Goal: Navigation & Orientation: Find specific page/section

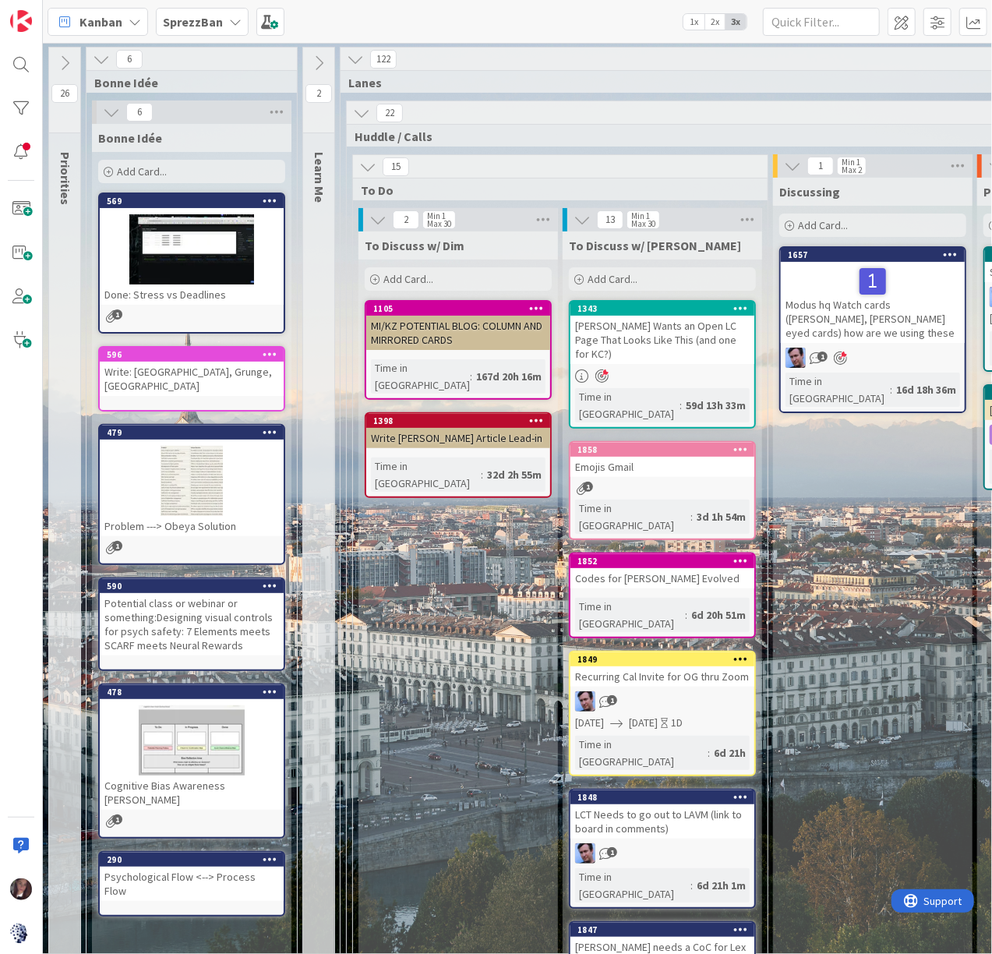
click at [203, 19] on b "SprezzBan" at bounding box center [193, 22] width 60 height 16
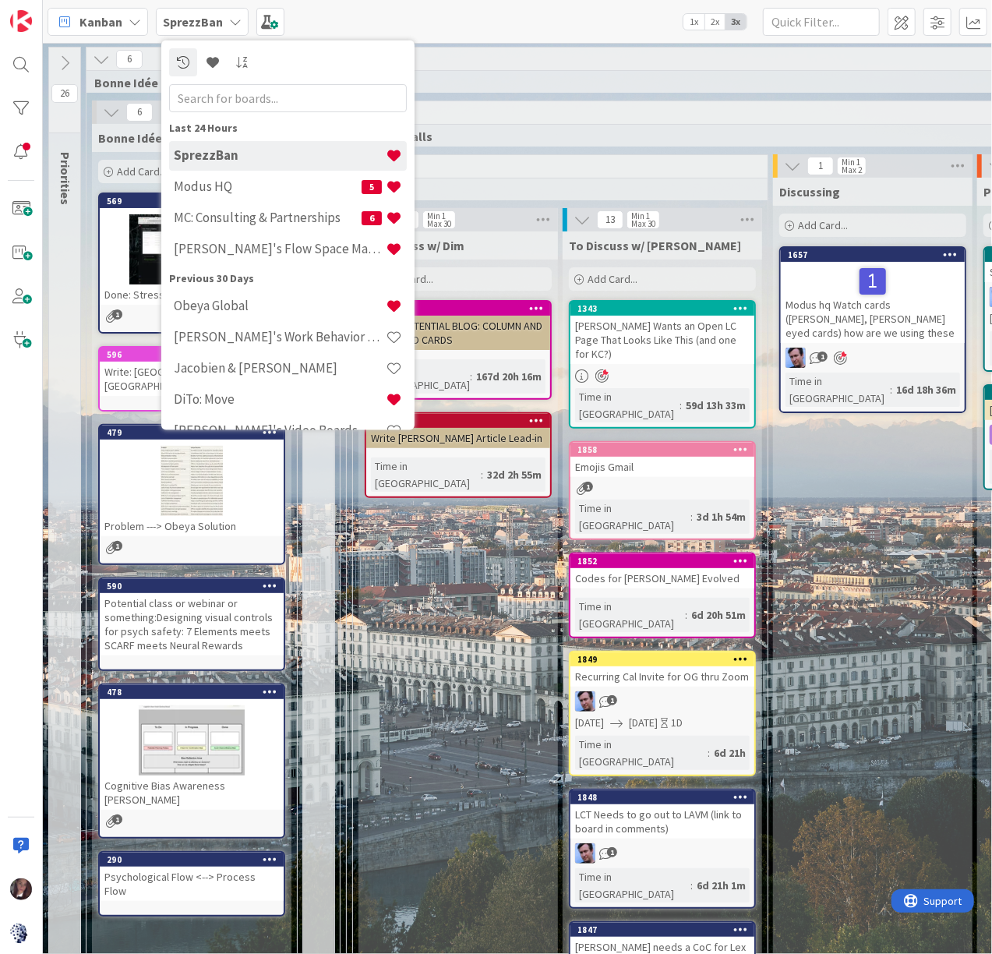
click at [235, 250] on h4 "Tonianne's Flow Space Mapping" at bounding box center [280, 249] width 212 height 16
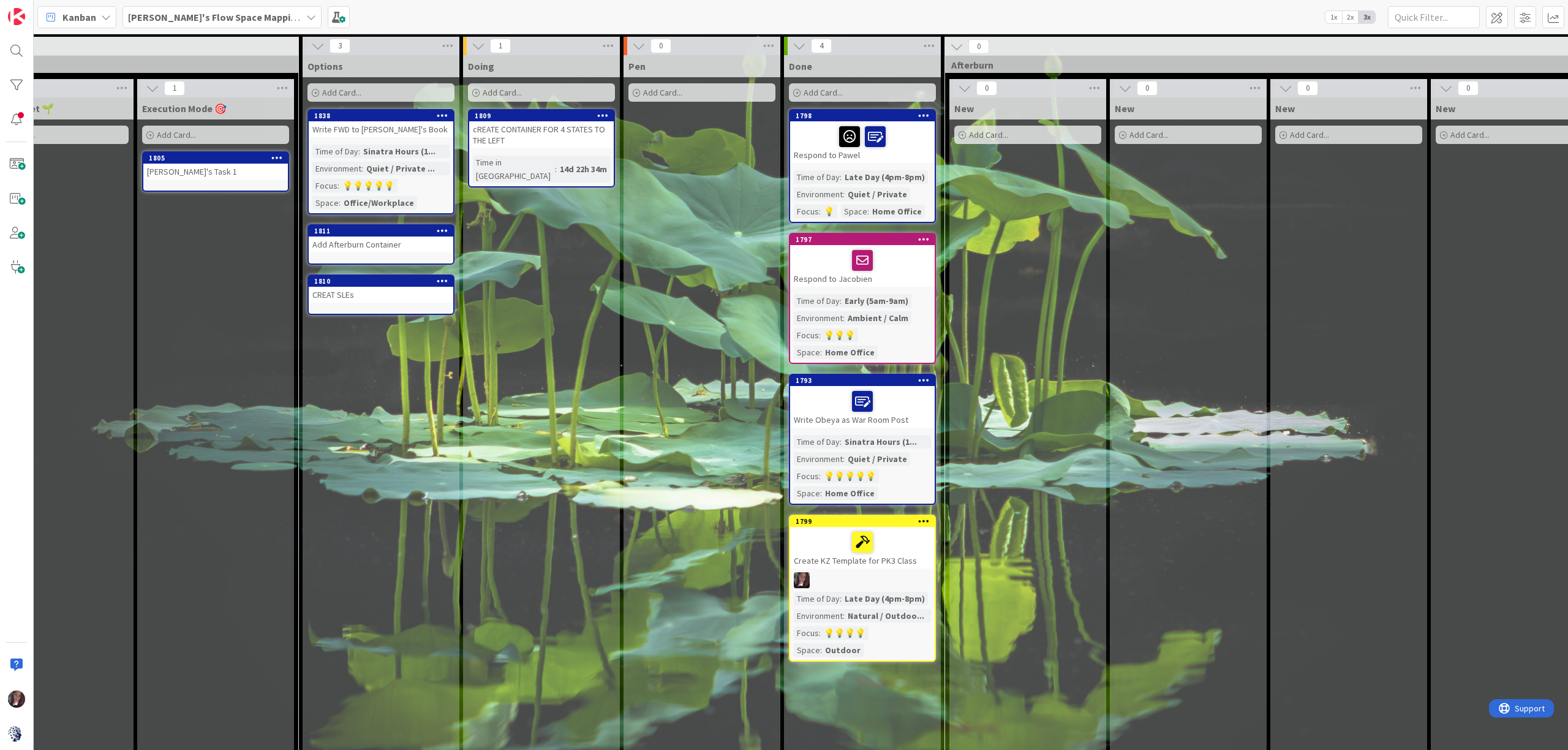
scroll to position [0, 559]
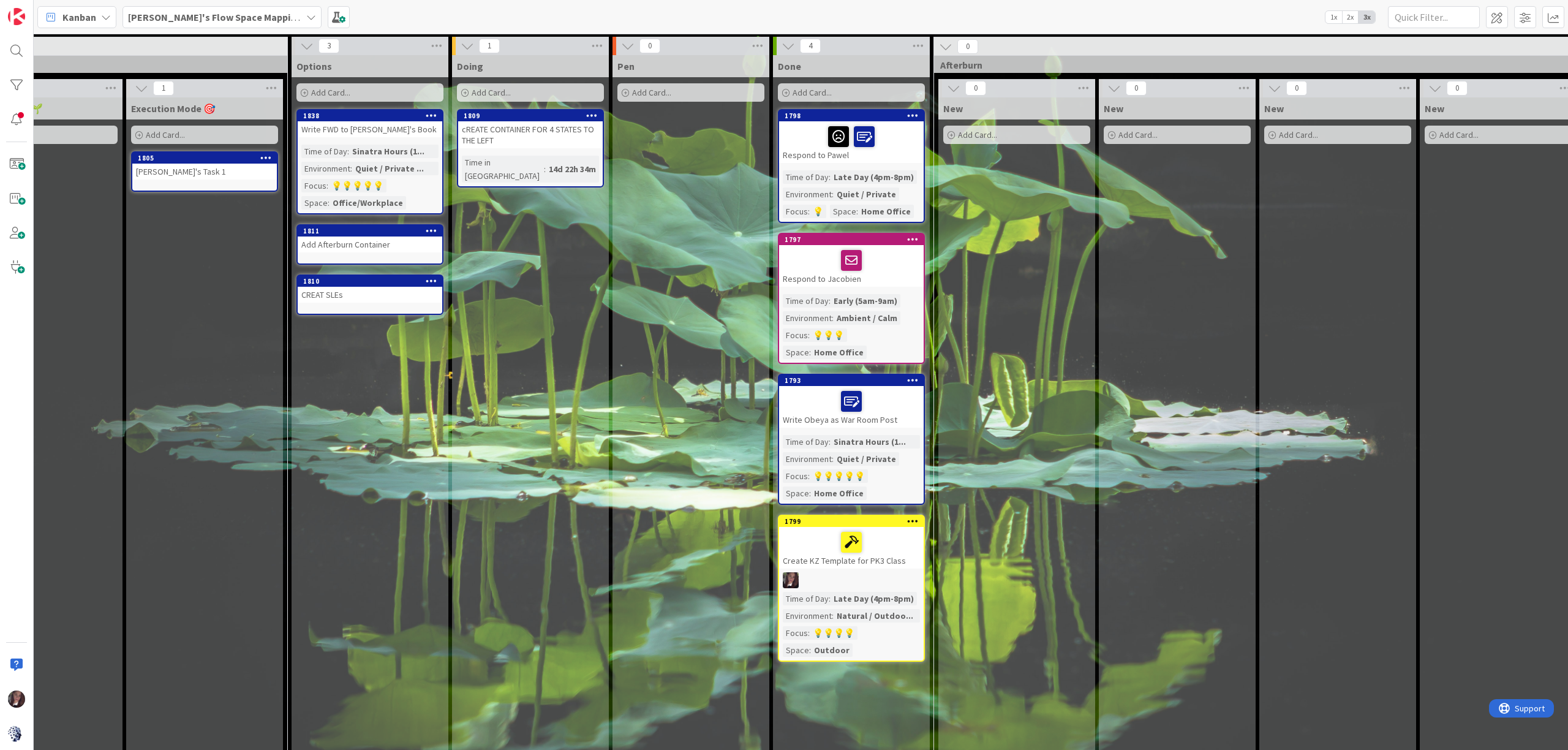
click at [779, 388] on div at bounding box center [851, 401] width 138 height 26
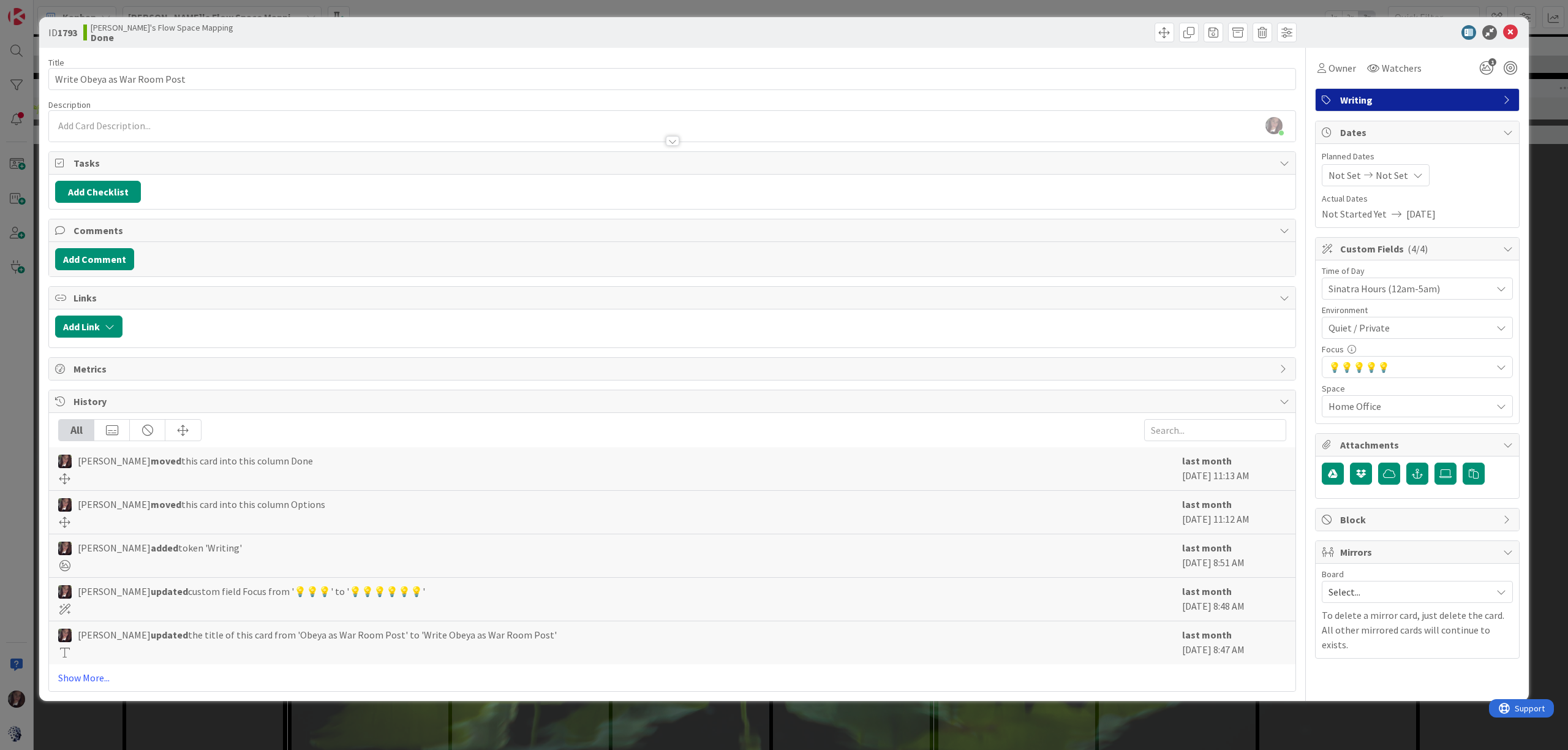
click at [779, 331] on span "Quiet / Private" at bounding box center [1409, 328] width 163 height 15
click at [779, 318] on div "Title 28 / 128 Write Obeya as War Room Post Description Tonianne DeMaria just j…" at bounding box center [784, 369] width 1471 height 644
click at [779, 366] on span "💡" at bounding box center [1347, 367] width 13 height 13
click at [779, 498] on div "Title 28 / 128 Write Obeya as War Room Post Description Tonianne DeMaria just j…" at bounding box center [784, 369] width 1471 height 644
drag, startPoint x: 1509, startPoint y: 28, endPoint x: 1497, endPoint y: 27, distance: 12.0
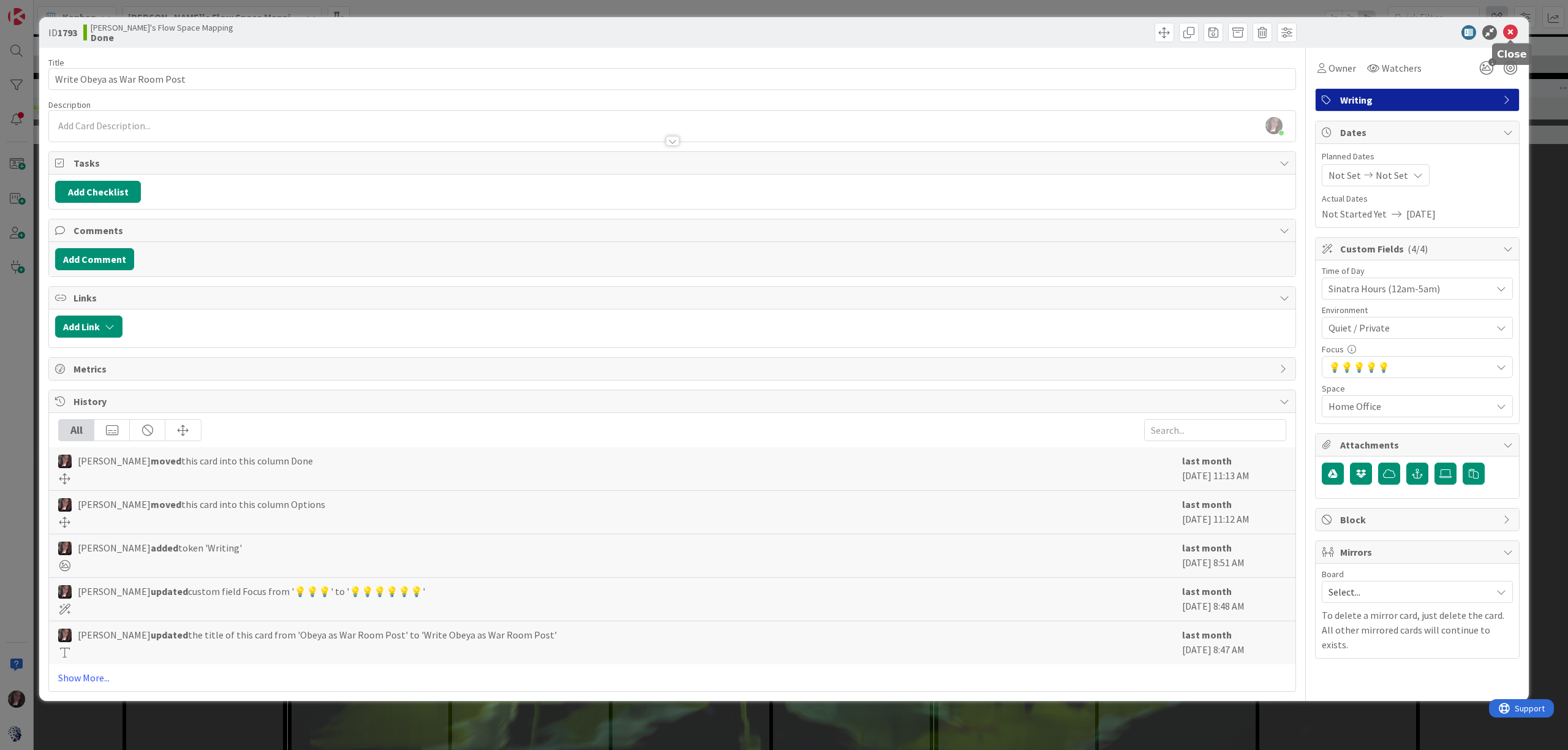
click at [779, 28] on icon at bounding box center [1510, 32] width 15 height 15
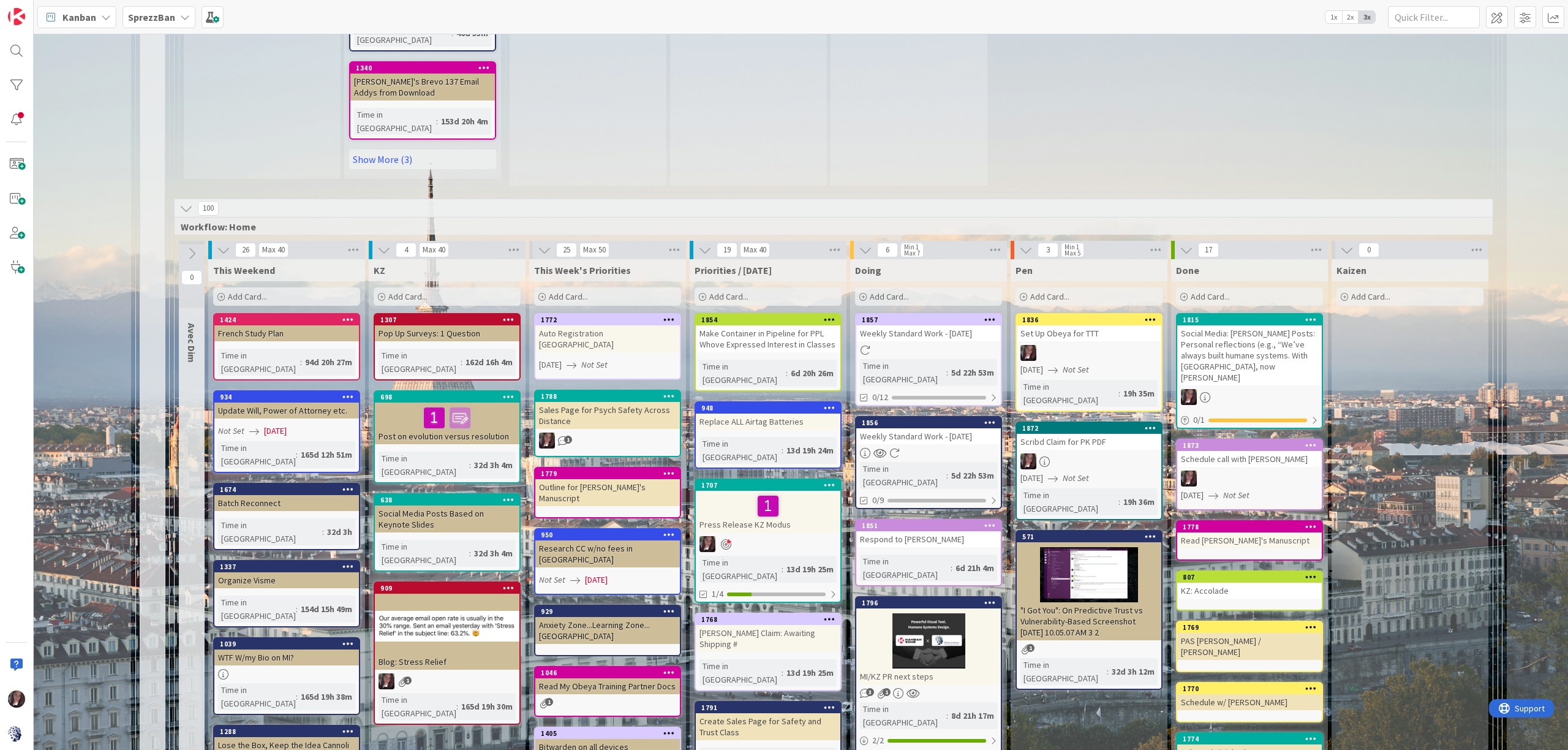
scroll to position [1064, 98]
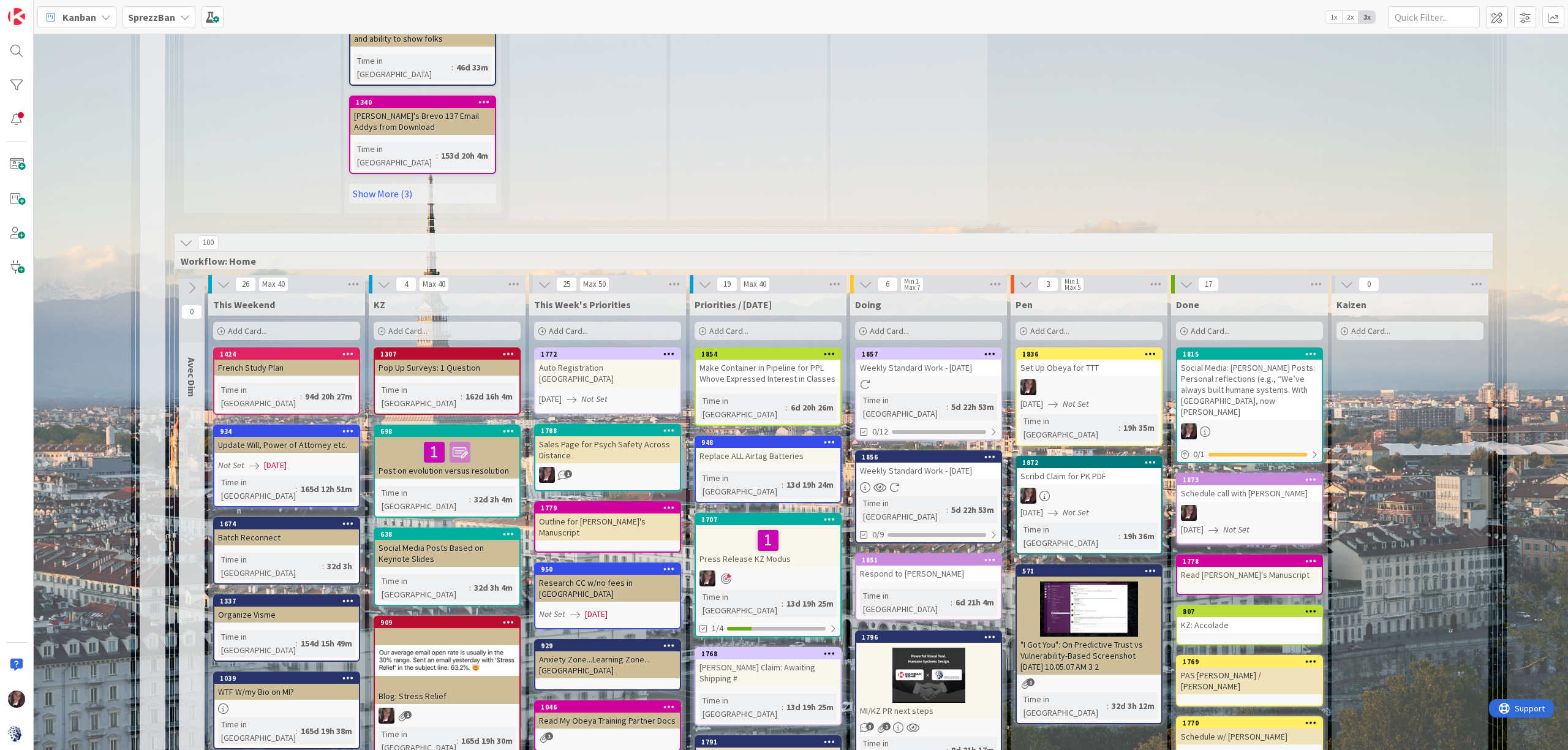
click at [1348, 17] on span "2x" at bounding box center [1350, 17] width 17 height 13
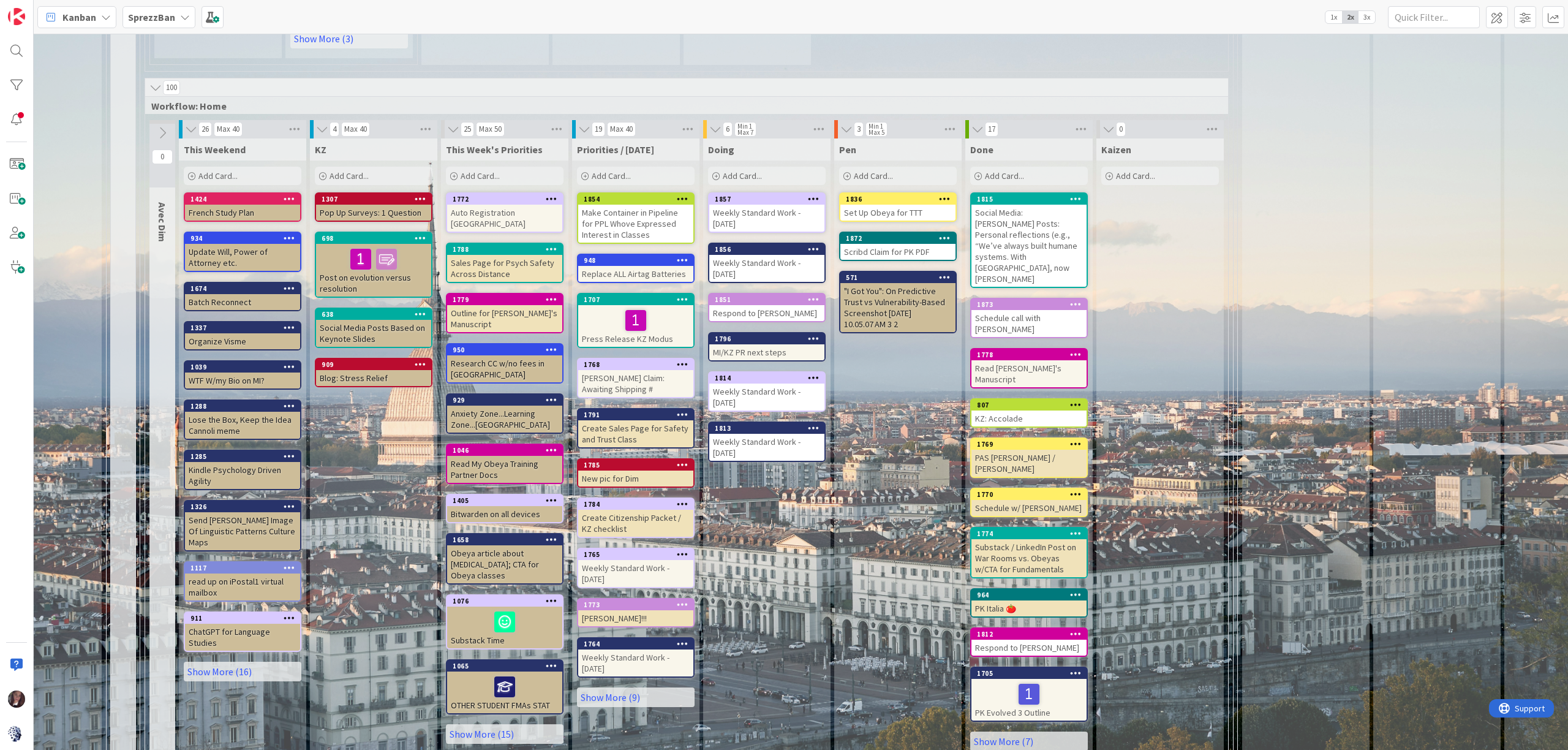
scroll to position [765, 98]
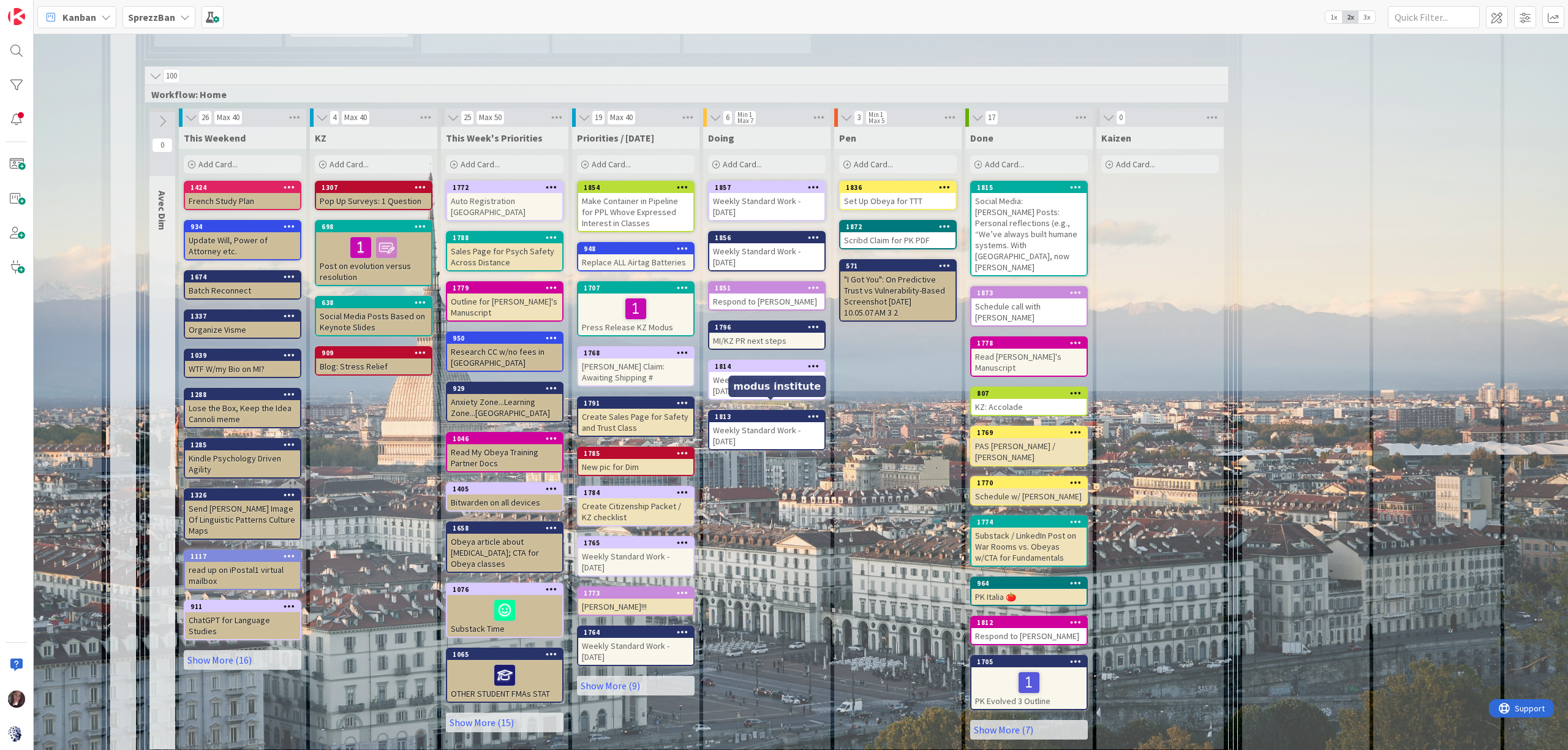
click at [765, 412] on div "1813" at bounding box center [769, 416] width 109 height 9
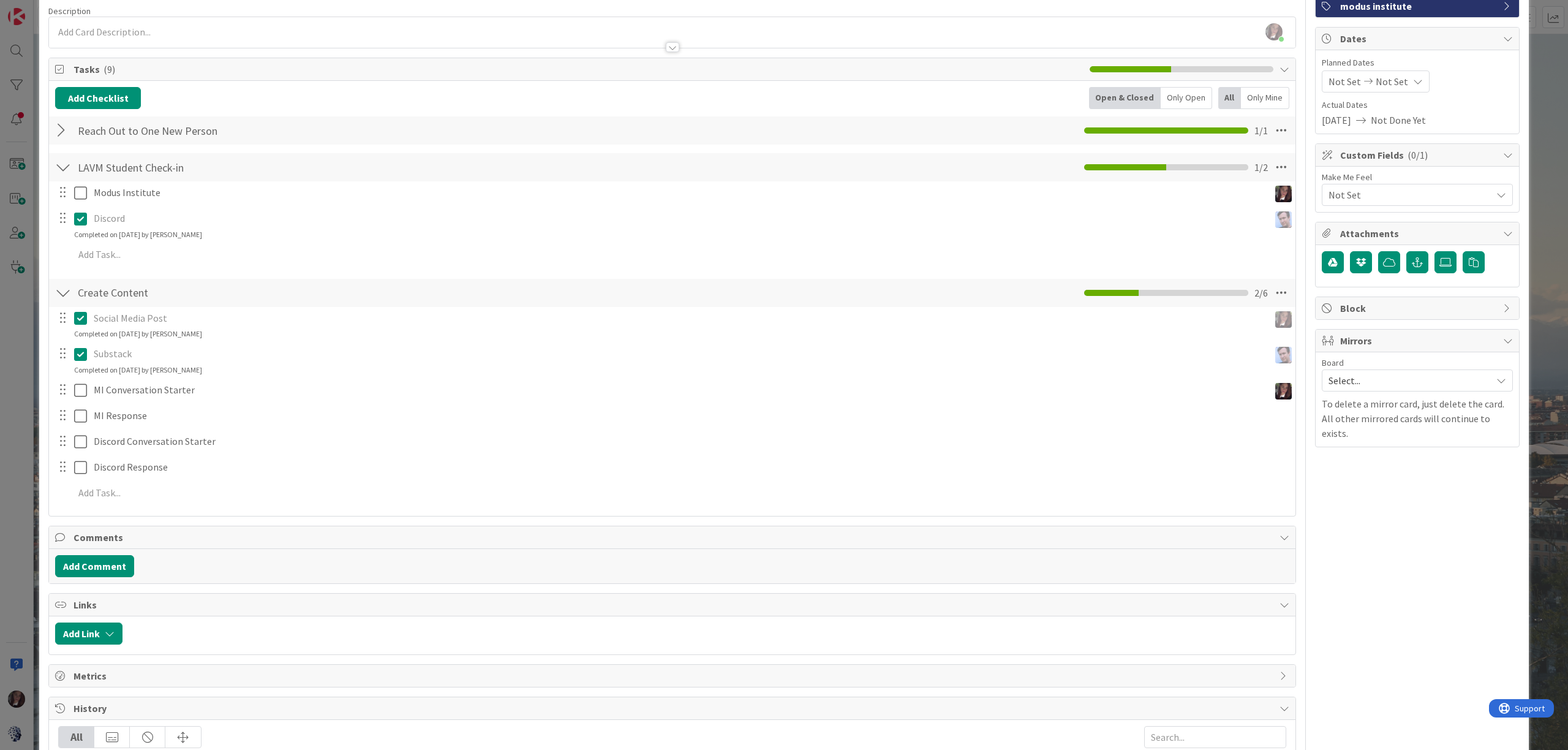
scroll to position [92, 0]
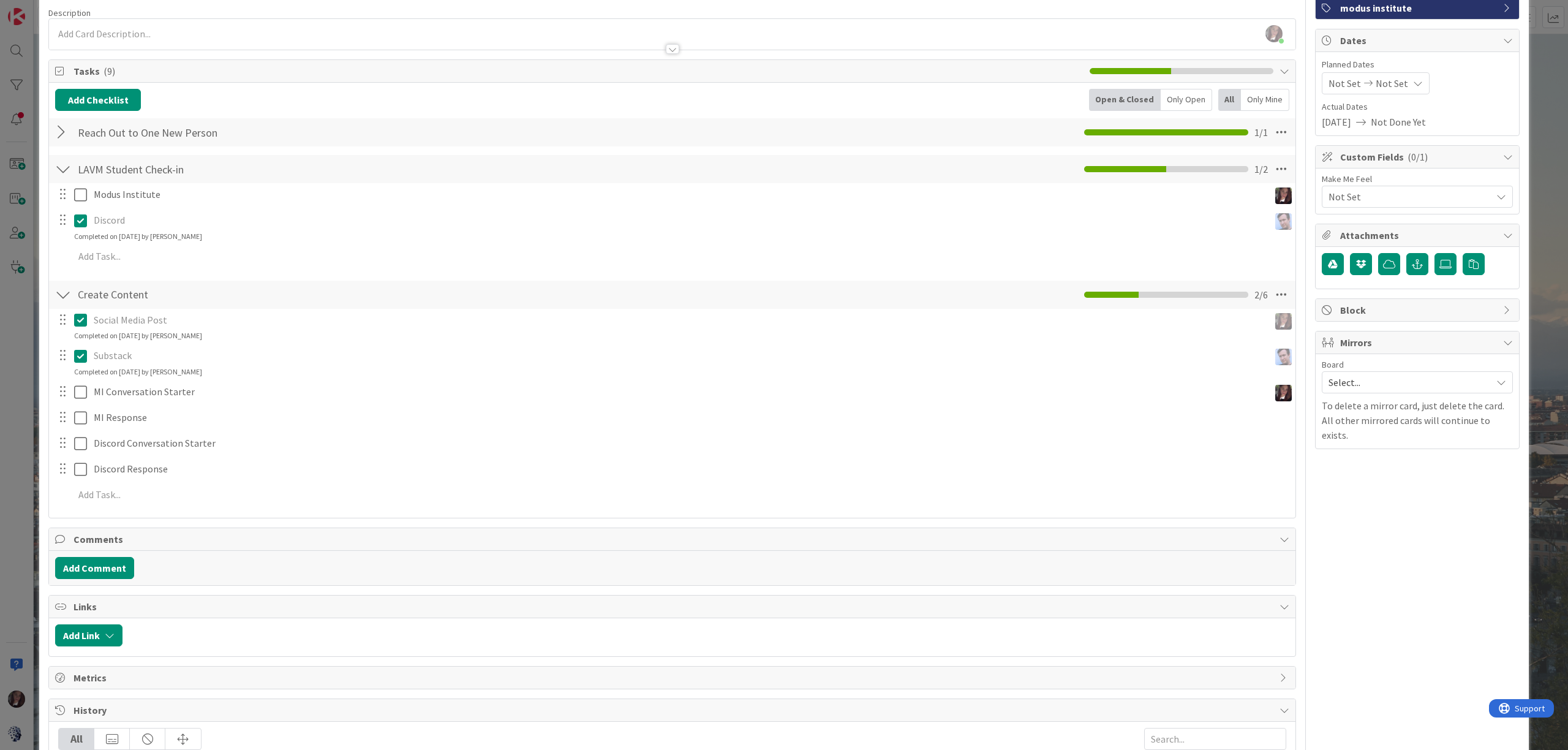
click at [65, 133] on div at bounding box center [63, 132] width 16 height 22
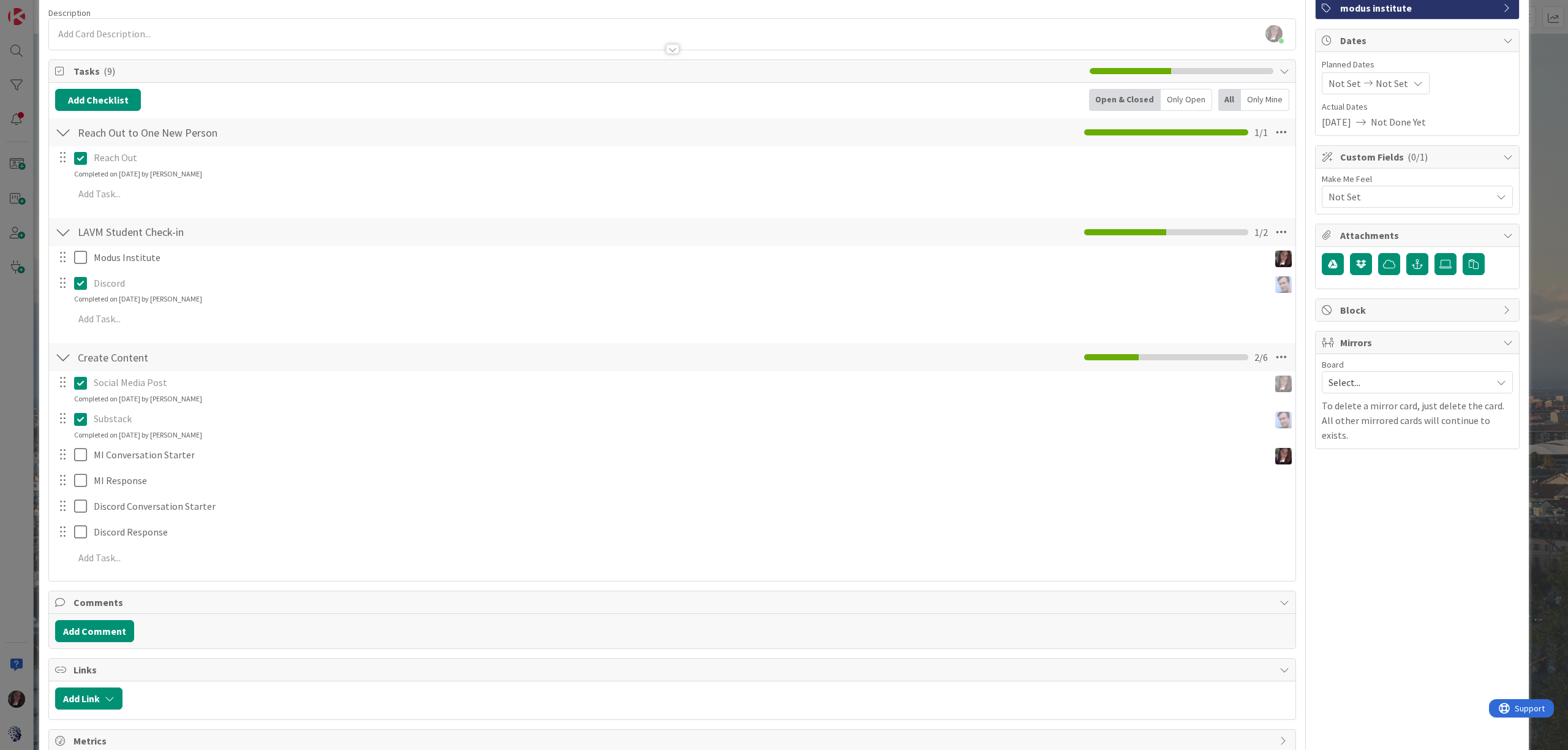
click at [68, 131] on div at bounding box center [63, 132] width 16 height 22
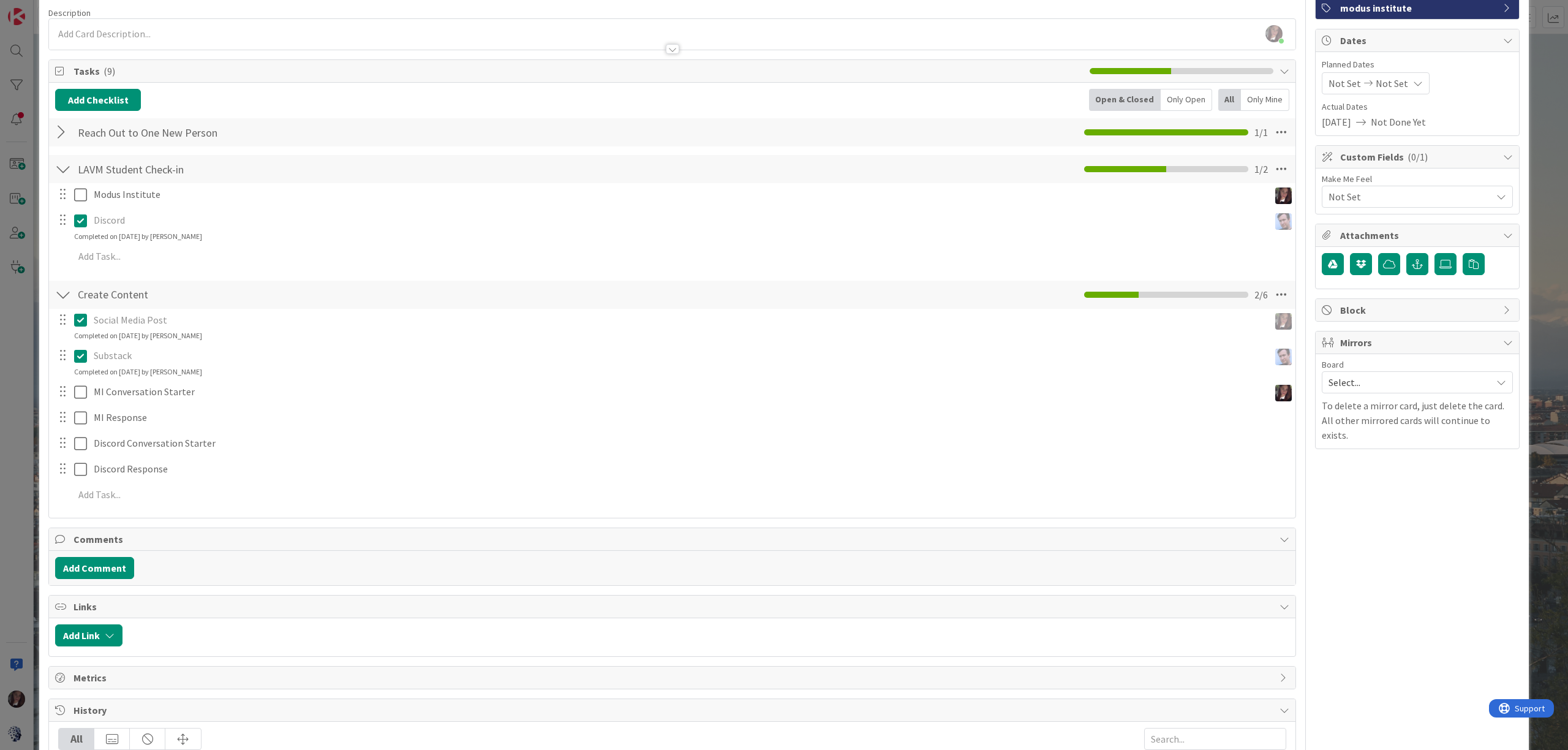
click at [64, 169] on div at bounding box center [63, 169] width 16 height 22
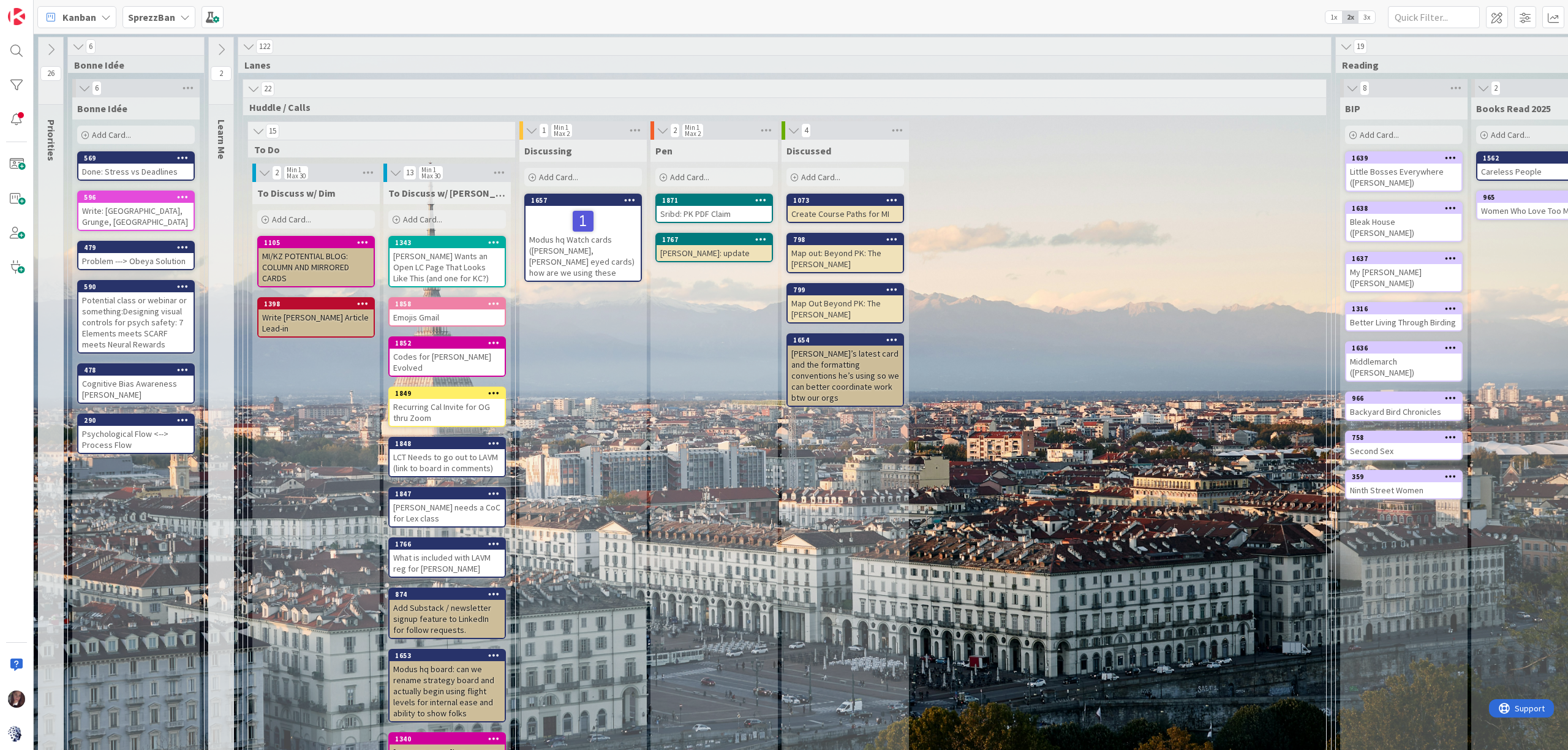
scroll to position [1, 0]
click at [76, 48] on icon at bounding box center [78, 46] width 13 height 13
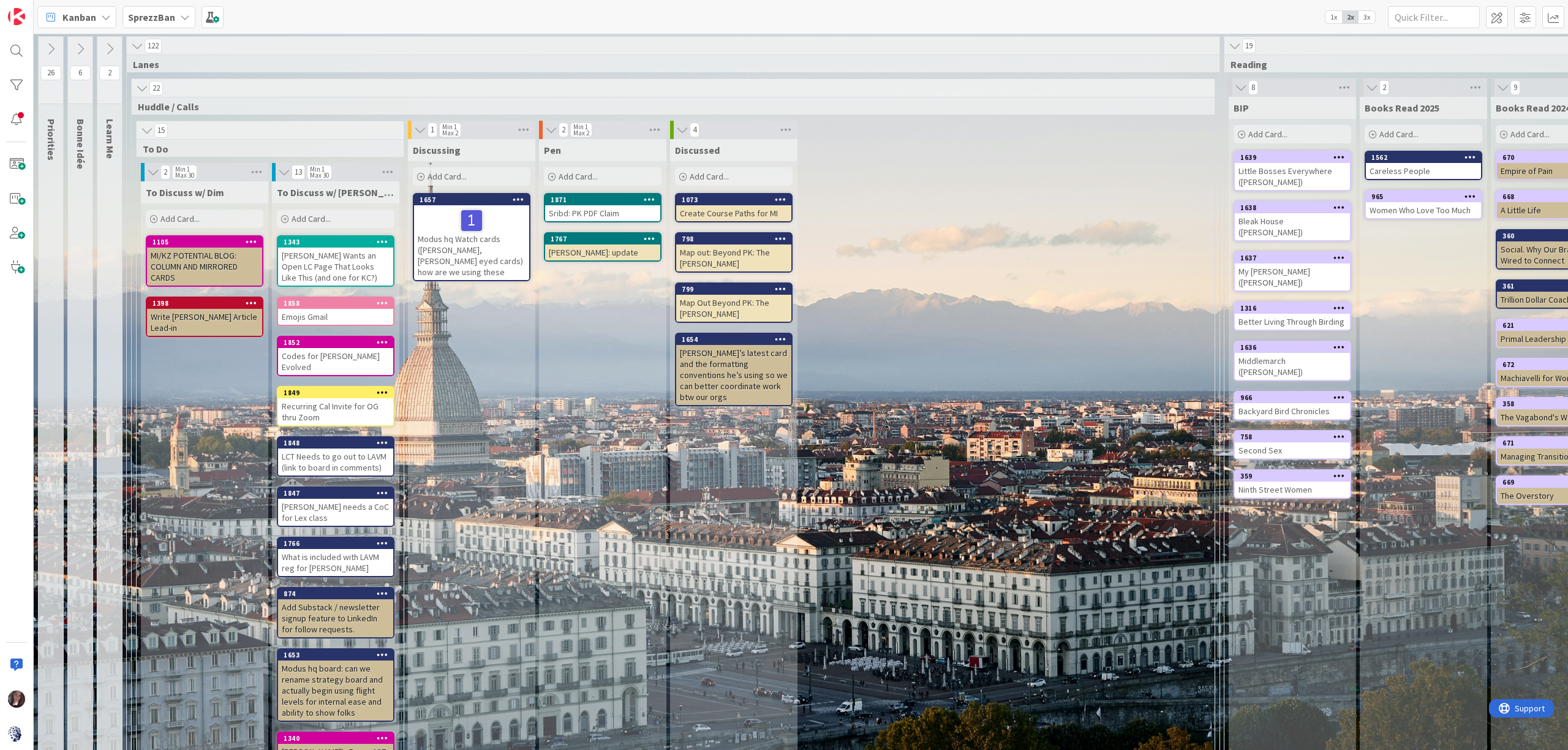
click at [137, 46] on icon at bounding box center [137, 46] width 13 height 13
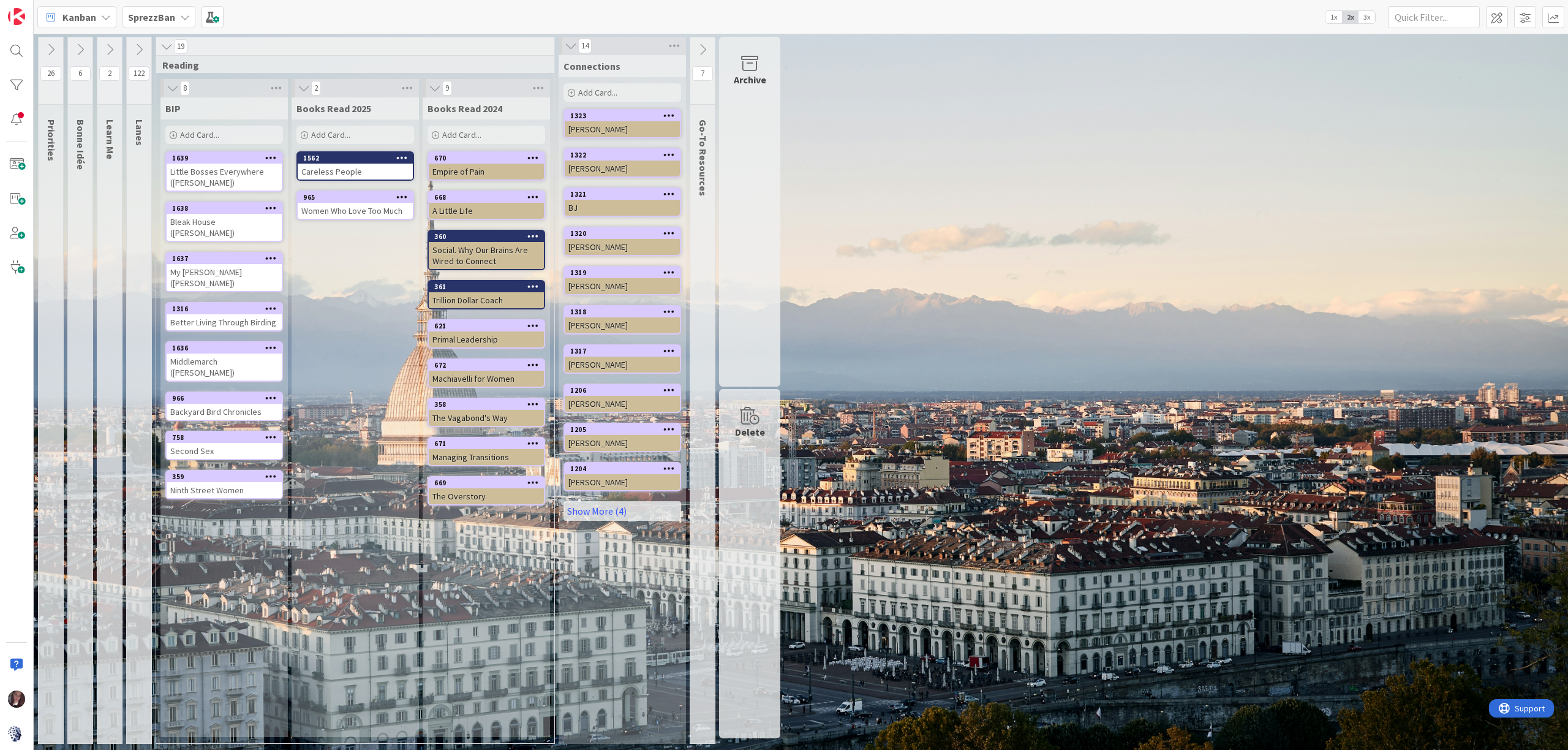
scroll to position [0, 0]
click at [165, 46] on icon at bounding box center [166, 46] width 13 height 13
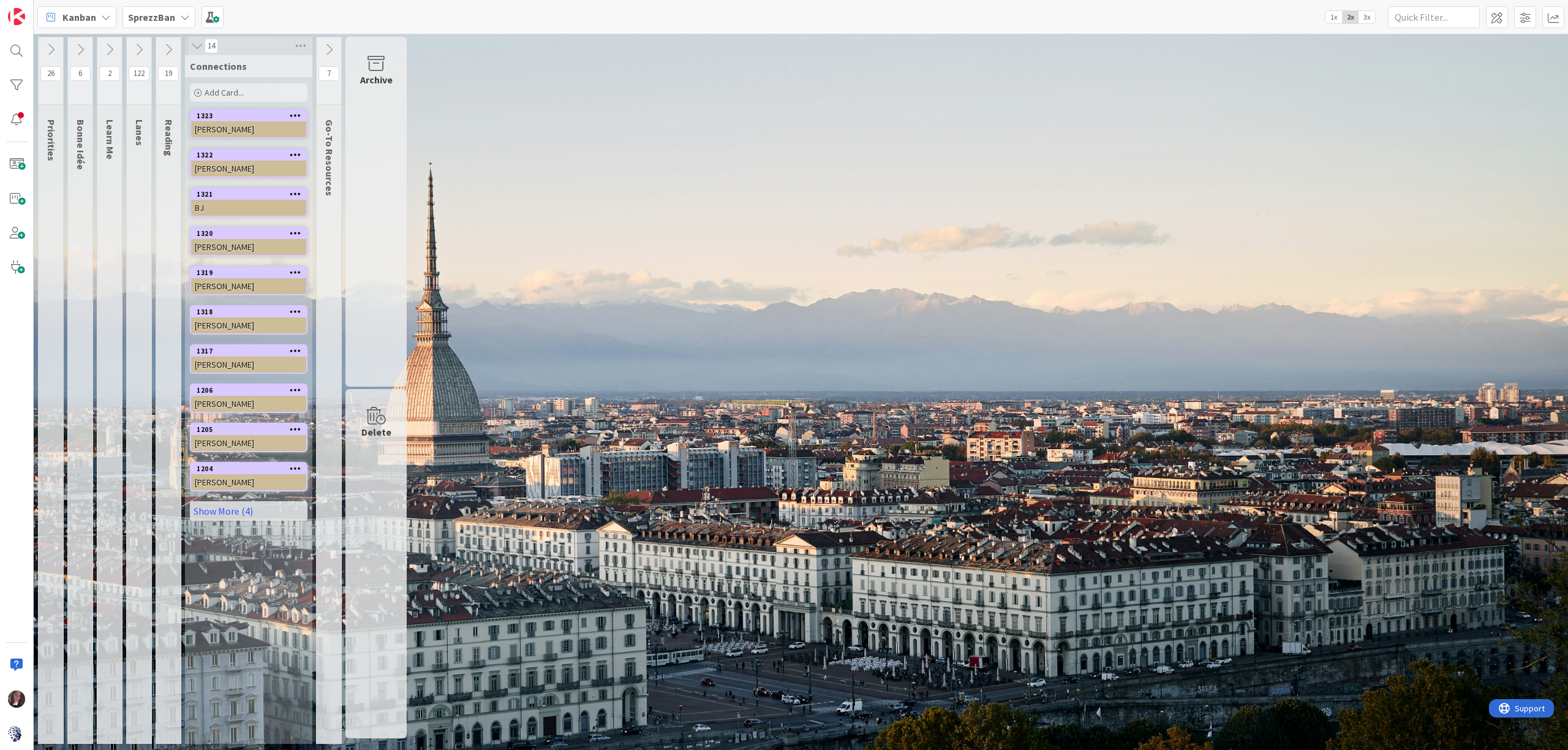
click at [195, 48] on icon at bounding box center [196, 46] width 13 height 13
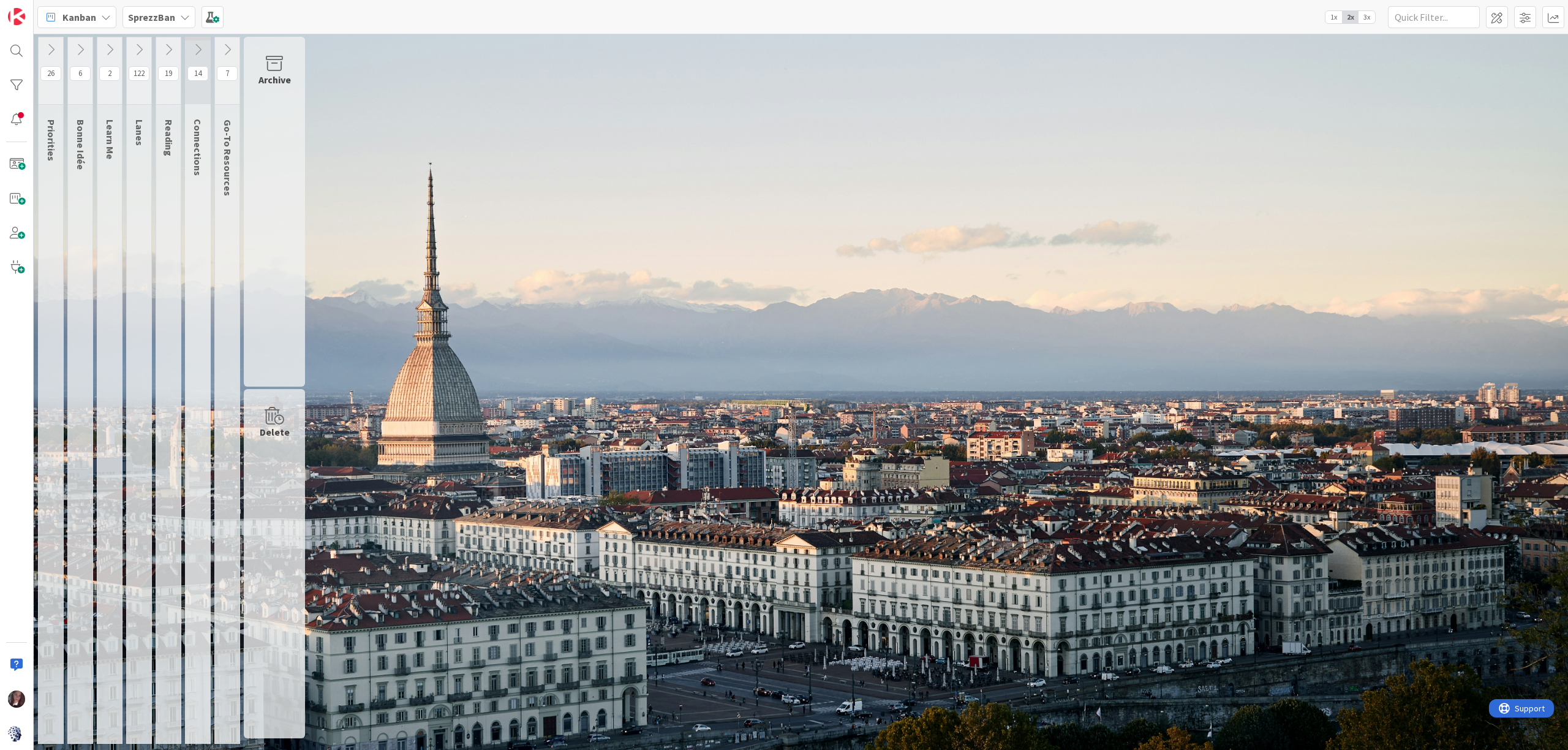
click at [229, 47] on icon at bounding box center [227, 50] width 13 height 13
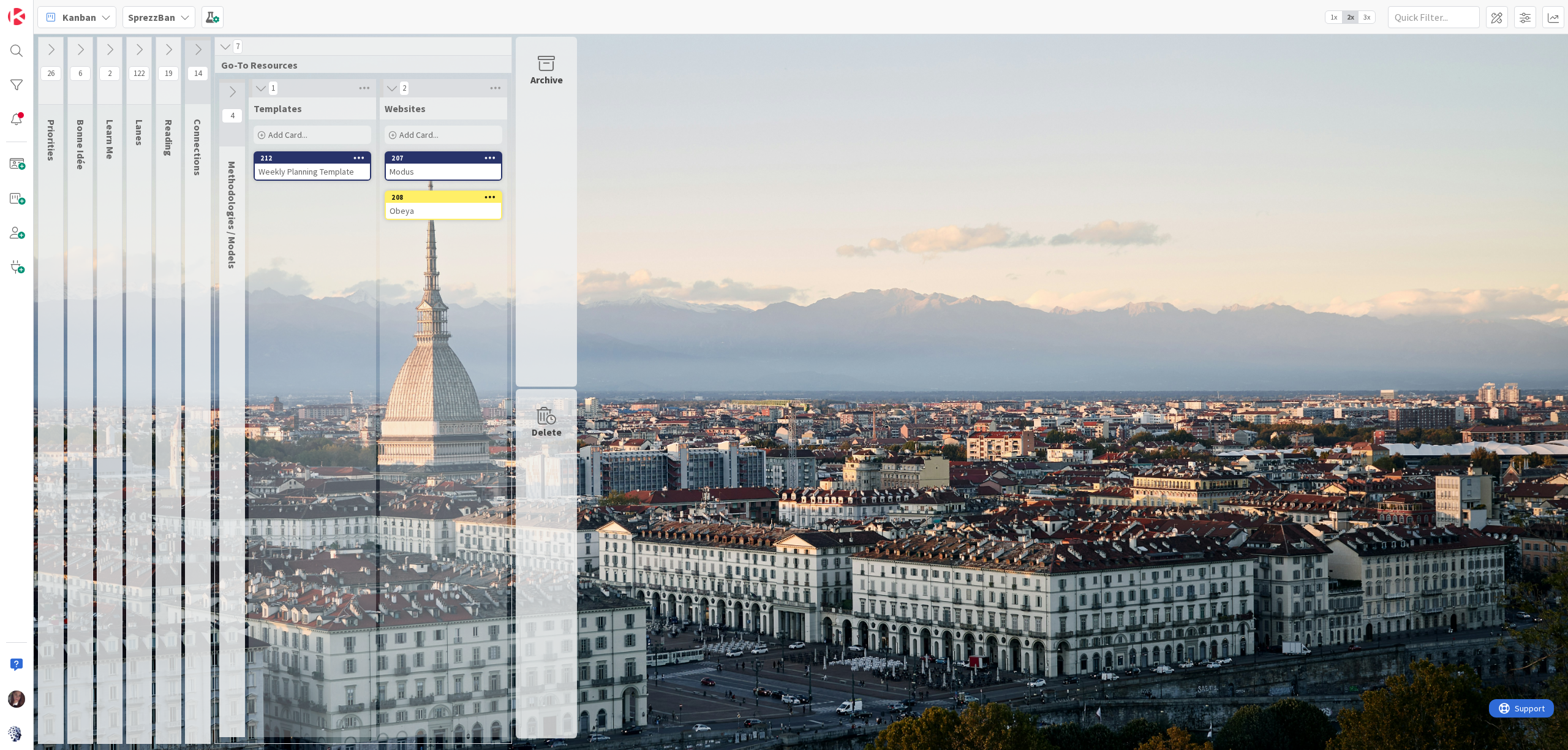
click at [198, 47] on icon at bounding box center [197, 50] width 13 height 13
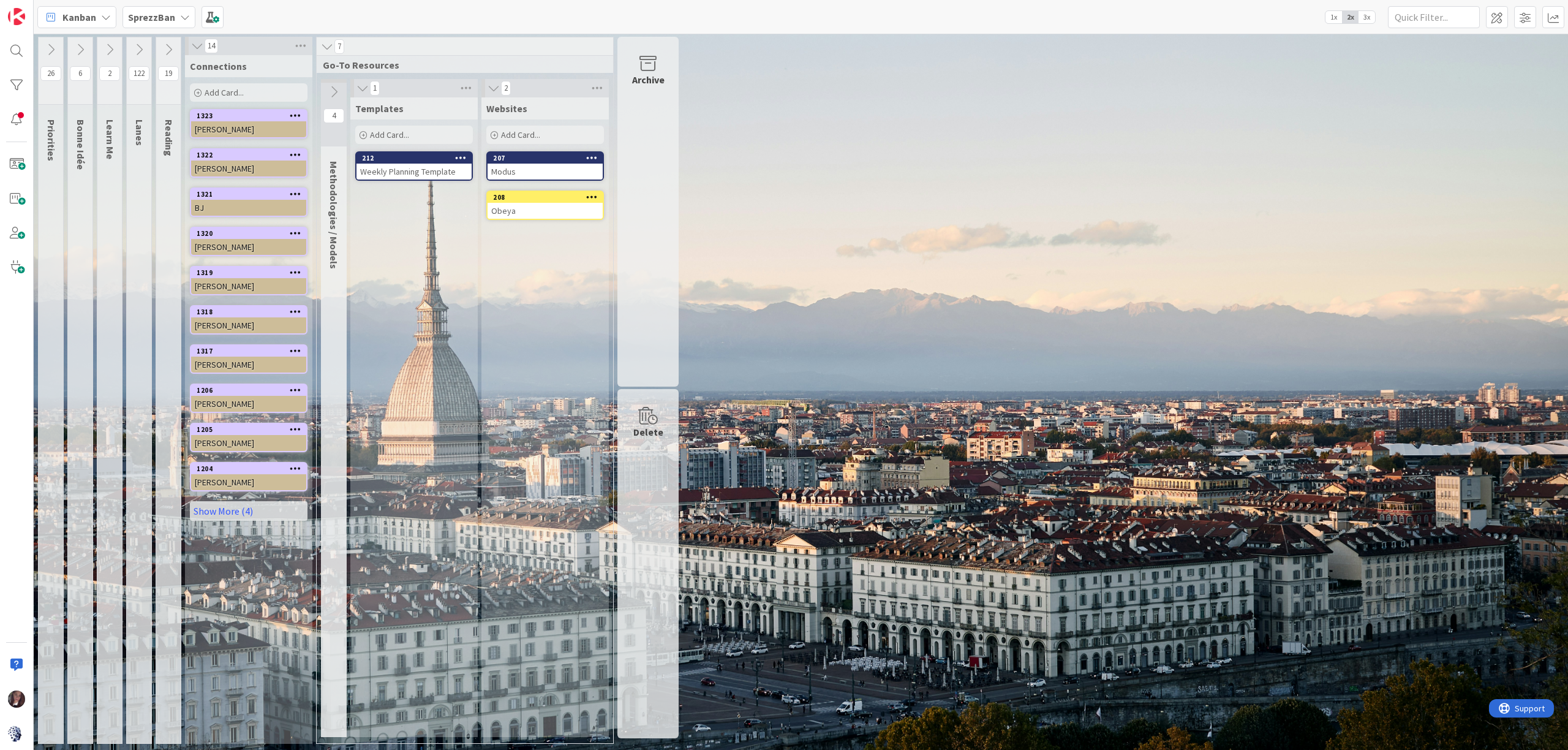
click at [171, 48] on icon at bounding box center [168, 50] width 13 height 13
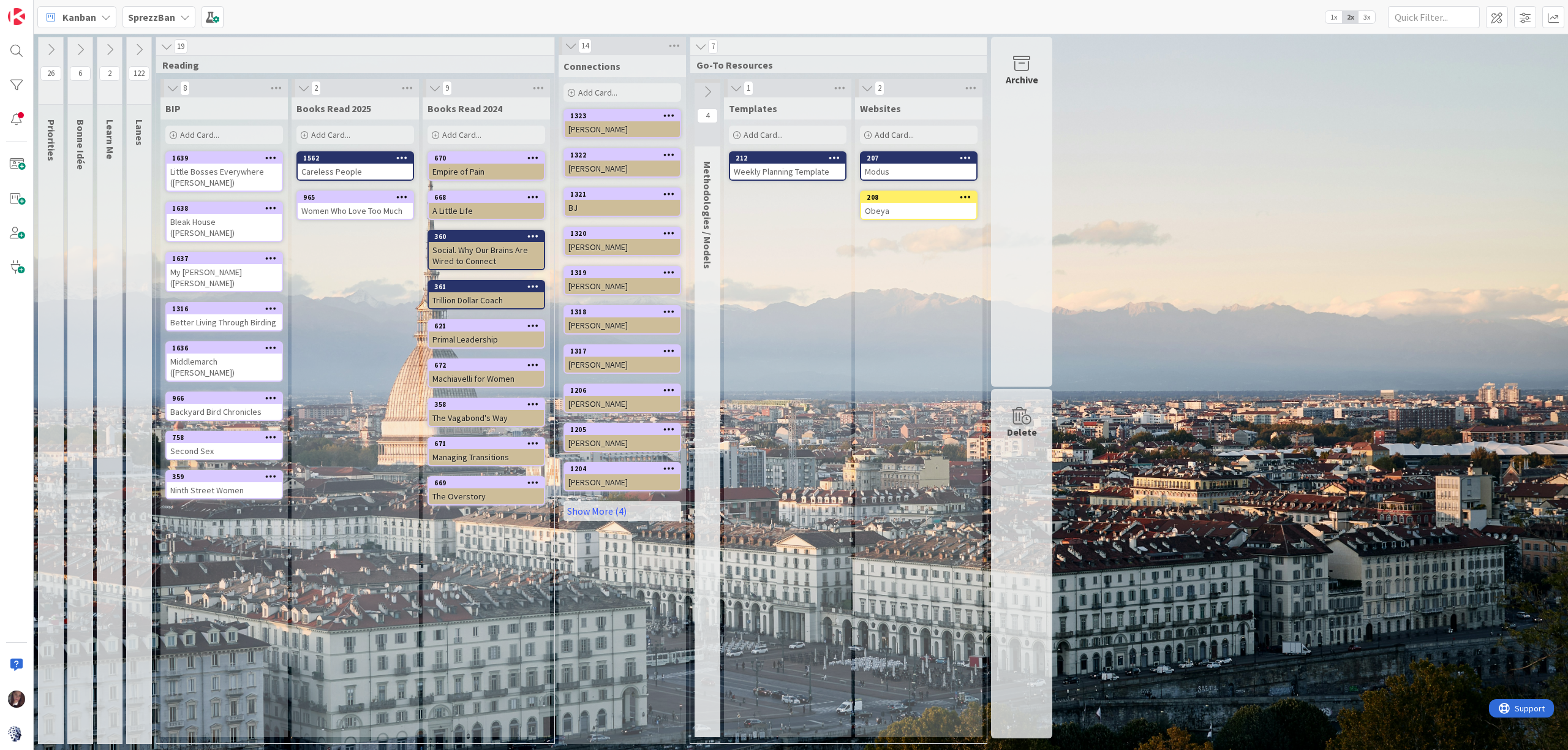
click at [141, 49] on icon at bounding box center [138, 50] width 13 height 13
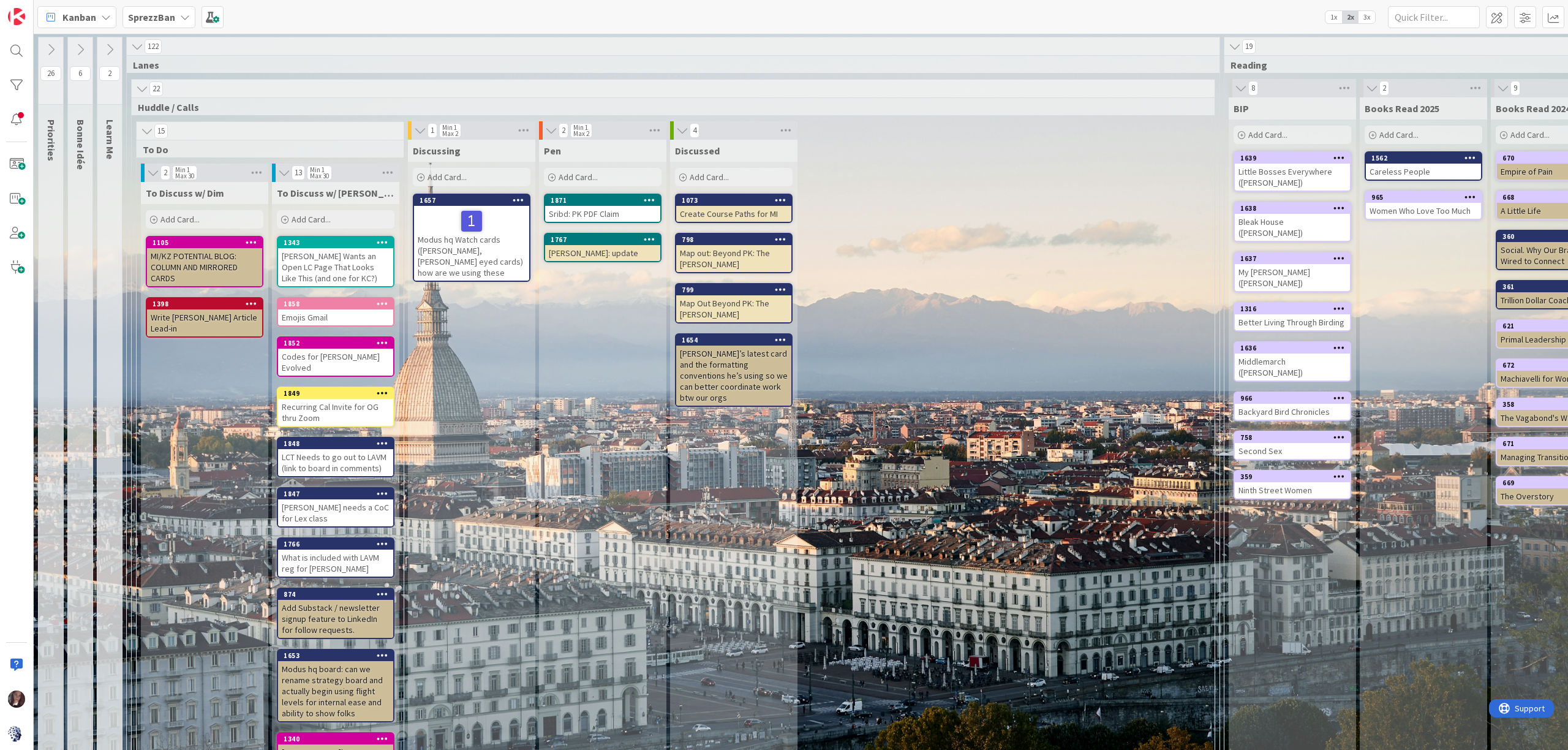
click at [56, 48] on icon at bounding box center [50, 50] width 13 height 13
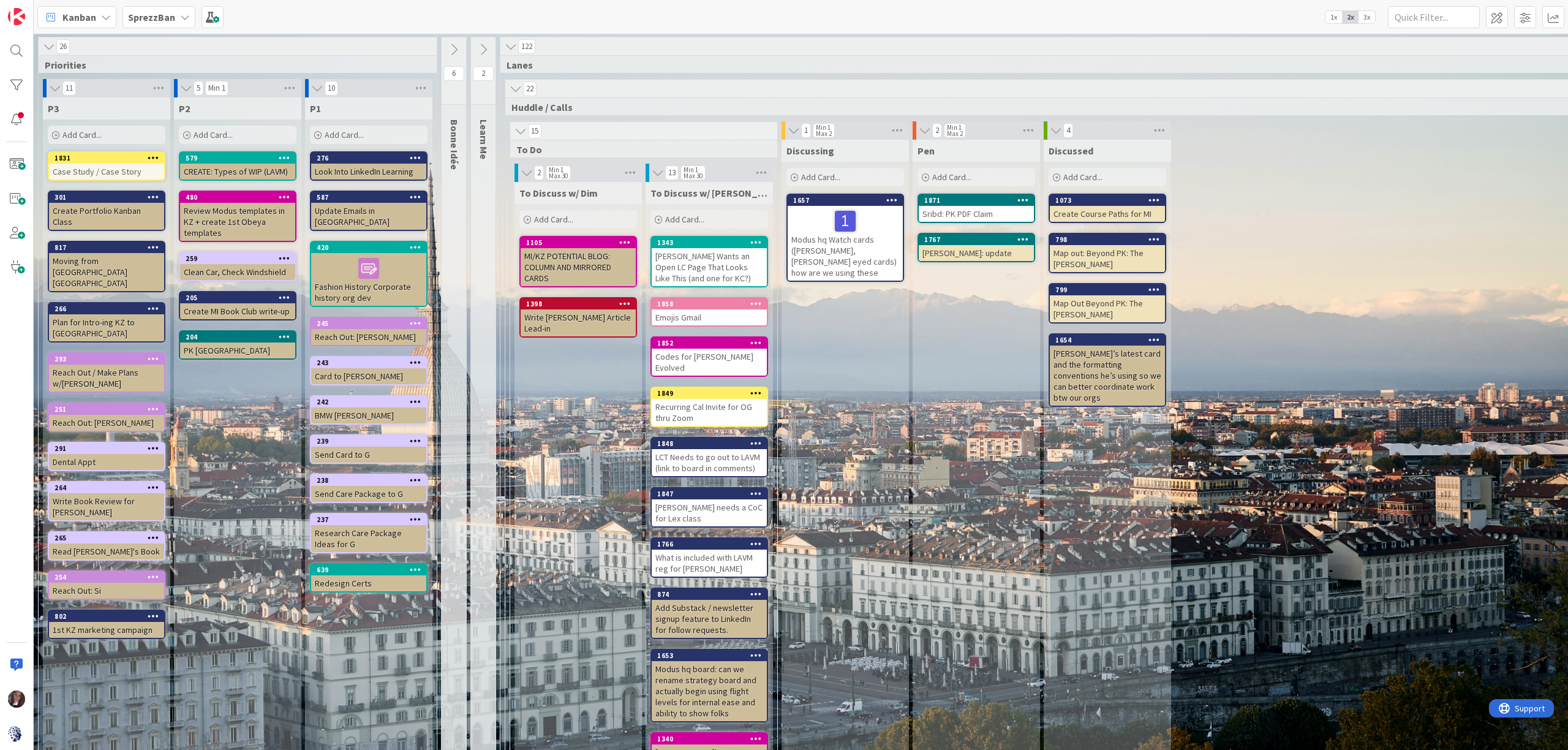
click at [50, 45] on icon at bounding box center [49, 46] width 13 height 13
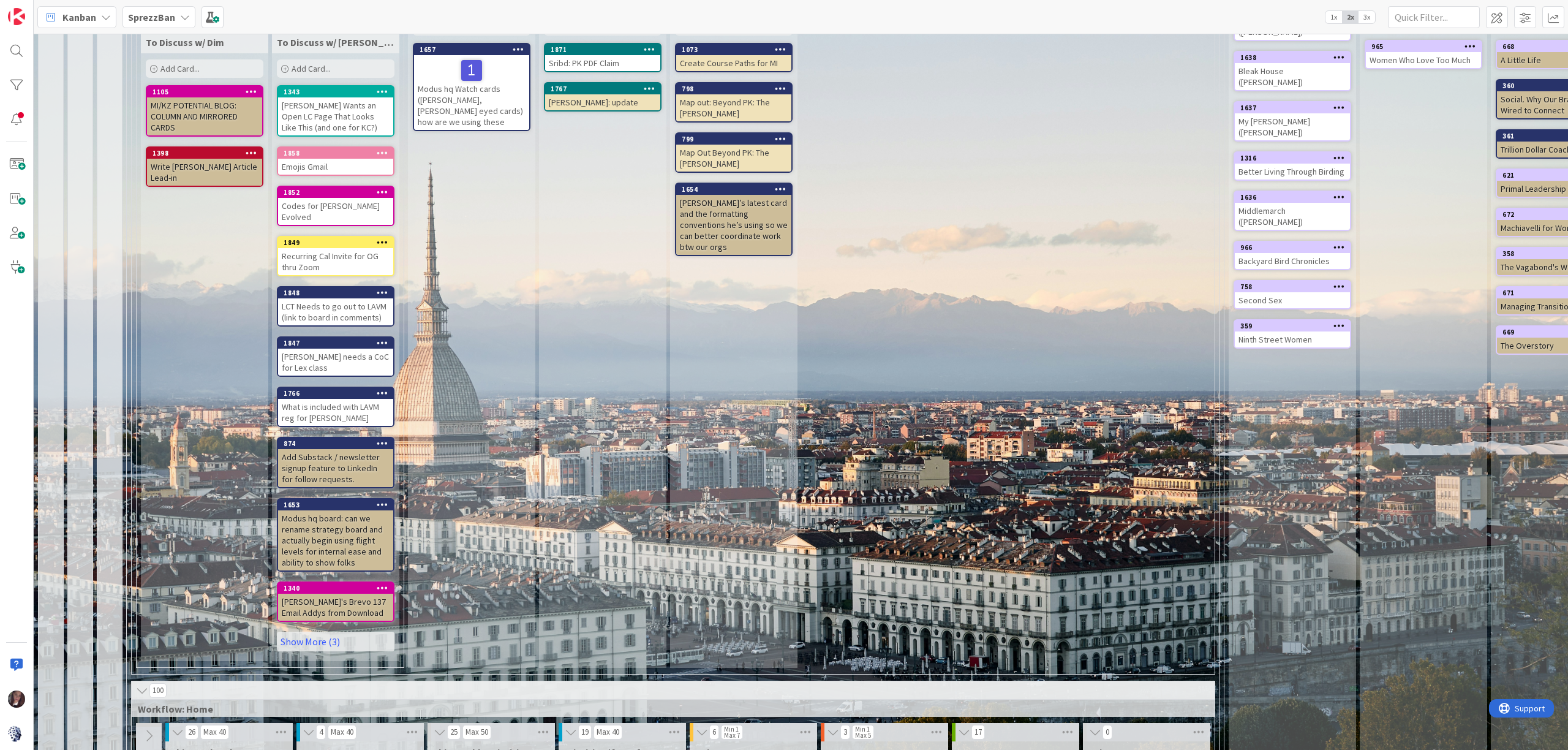
scroll to position [68, 0]
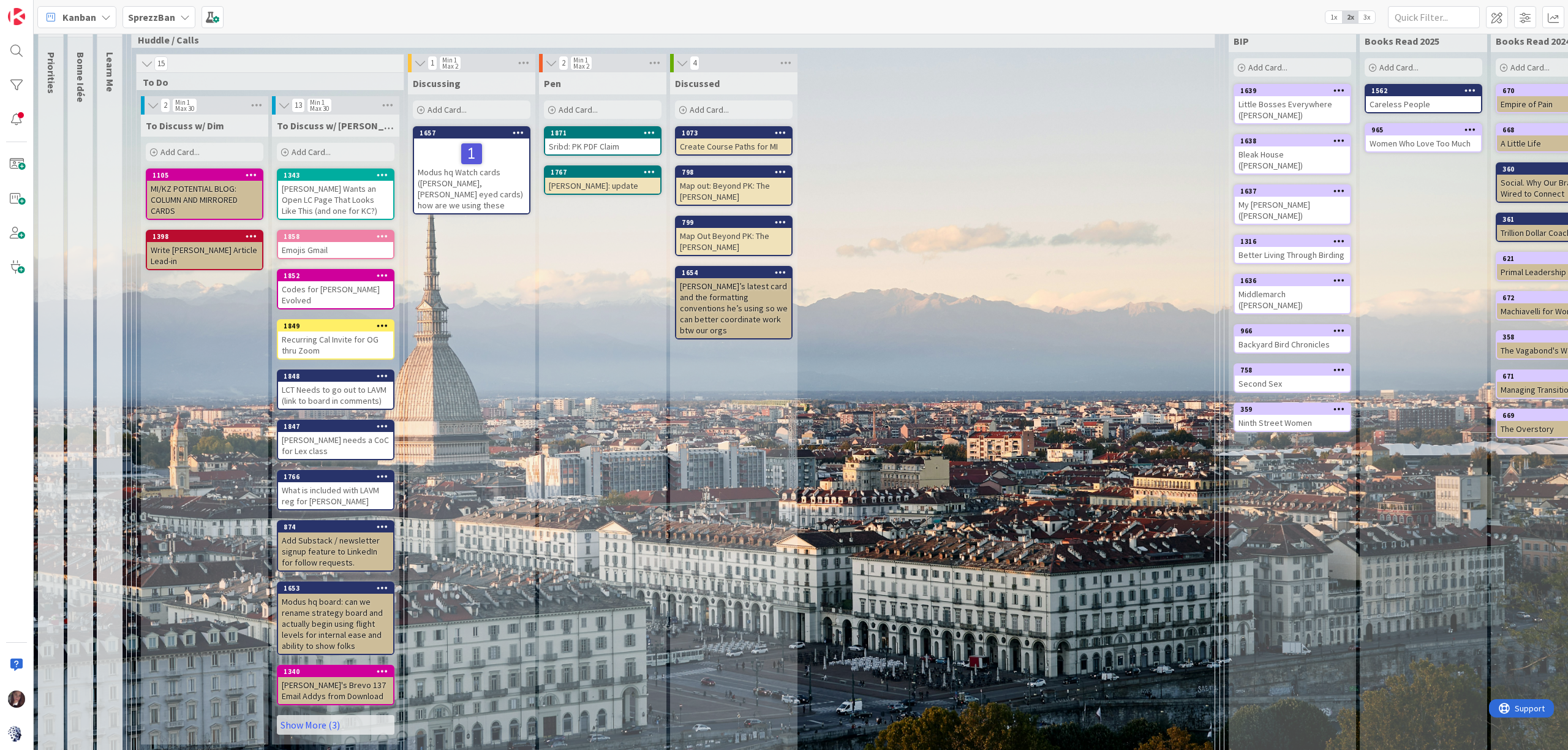
click at [147, 17] on b "SprezzBan" at bounding box center [152, 17] width 47 height 13
